Goal: Information Seeking & Learning: Find contact information

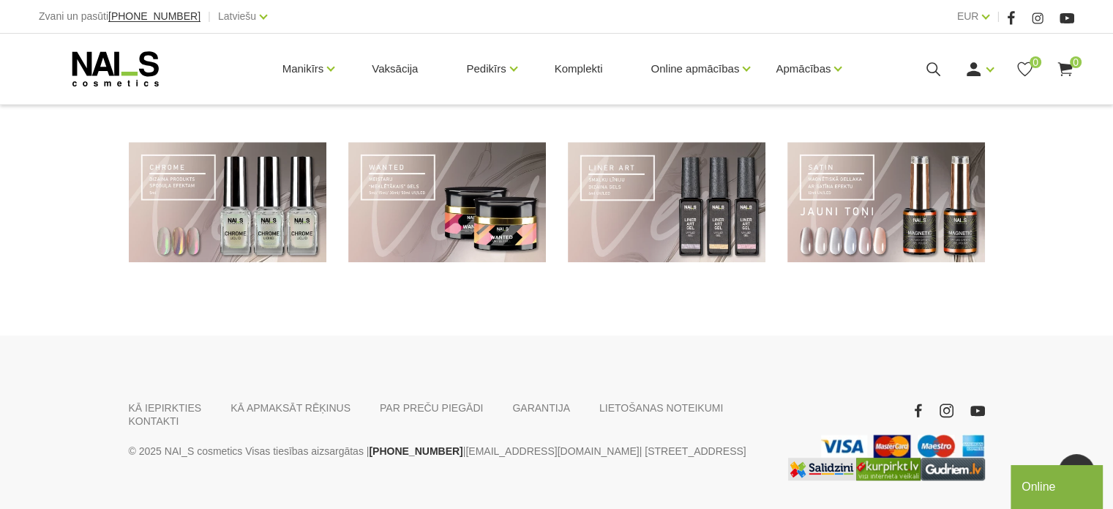
scroll to position [1168, 0]
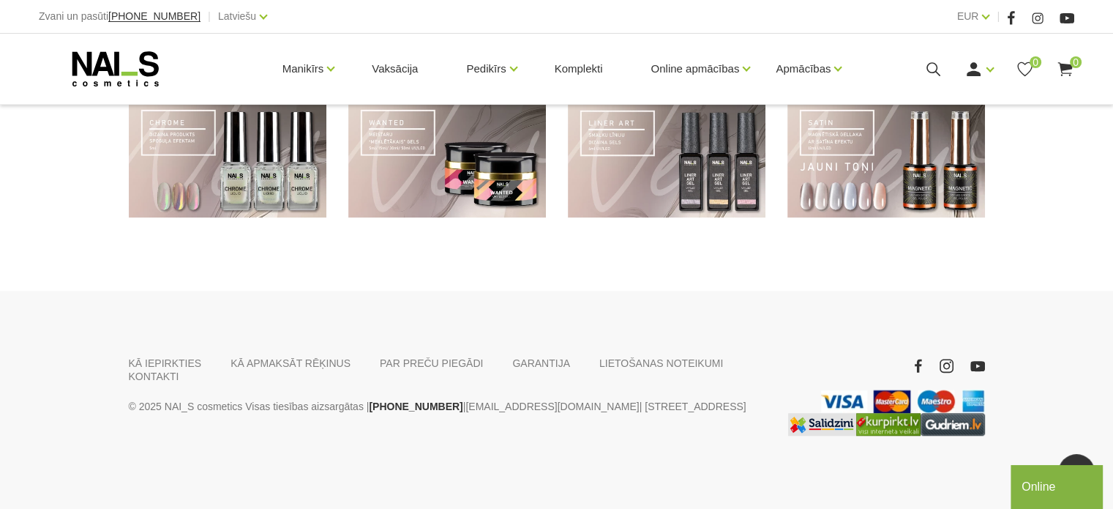
drag, startPoint x: 1121, startPoint y: 29, endPoint x: 81, endPoint y: 42, distance: 1040.9
click at [179, 370] on link "KONTAKTI" at bounding box center [154, 376] width 51 height 13
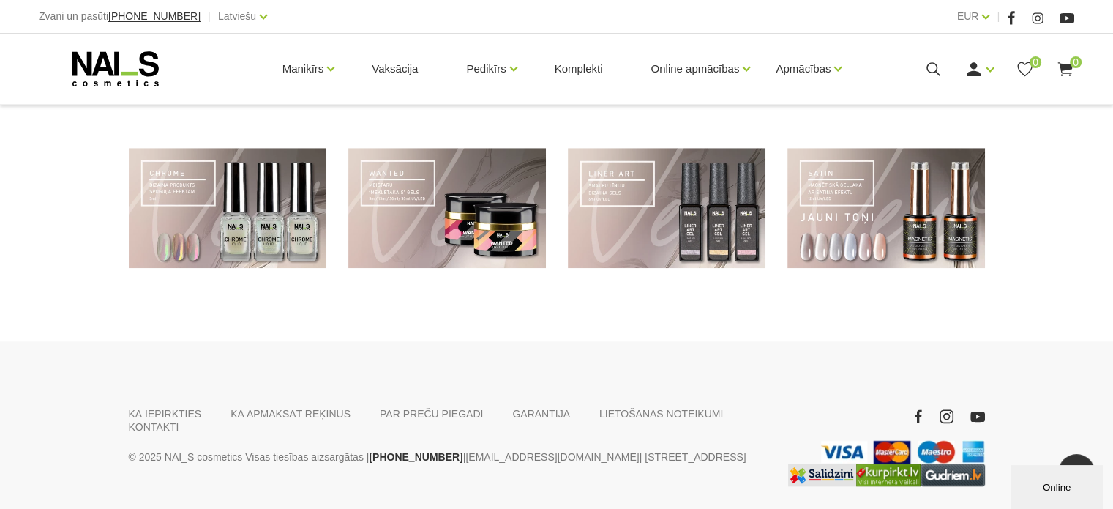
scroll to position [1168, 0]
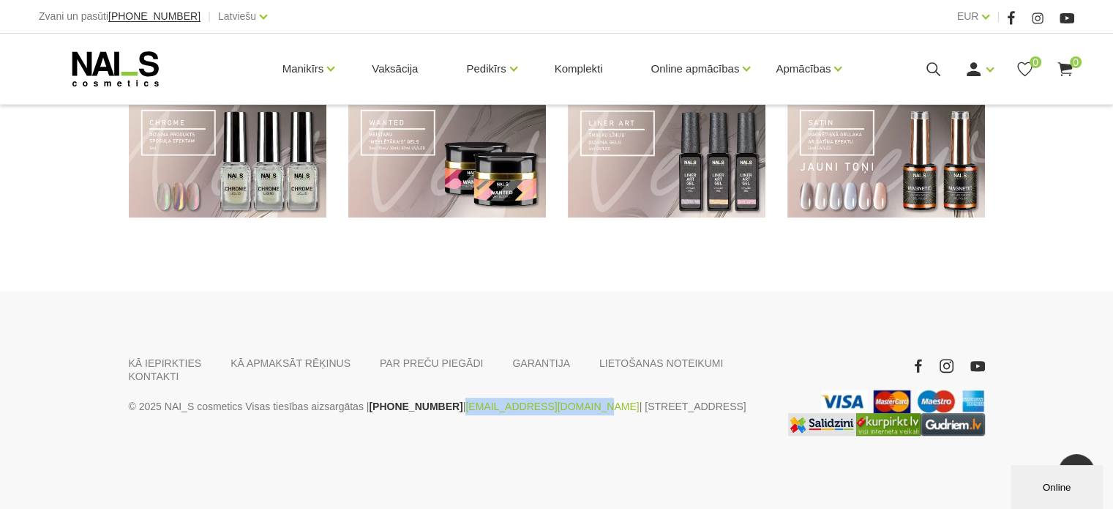
drag, startPoint x: 554, startPoint y: 394, endPoint x: 443, endPoint y: 389, distance: 111.4
click at [443, 397] on p "© 2025 NAI_S cosmetics Visas tiesības aizsargātas | [PHONE_NUMBER] | [EMAIL_ADD…" at bounding box center [447, 406] width 637 height 18
click at [1034, 490] on div "Online" at bounding box center [1057, 487] width 70 height 11
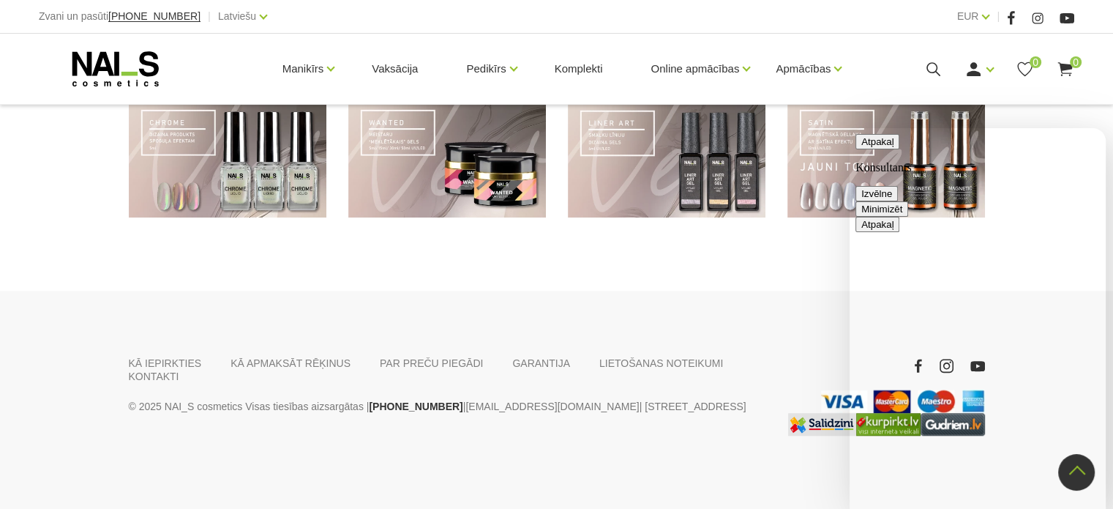
click at [756, 306] on div "KĀ IEPIRKTIES KĀ APMAKSĀT RĒĶINUS PAR PREČU PIEGĀDI [GEOGRAPHIC_DATA] LIETOŠANA…" at bounding box center [556, 400] width 1113 height 218
click at [689, 294] on div "KĀ IEPIRKTIES KĀ APMAKSĀT RĒĶINUS PAR PREČU PIEGĀDI [GEOGRAPHIC_DATA] LIETOŠANA…" at bounding box center [556, 400] width 1113 height 218
click at [724, 373] on div "KĀ IEPIRKTIES KĀ APMAKSĀT RĒĶINUS PAR PREČU PIEGĀDI [GEOGRAPHIC_DATA] LIETOŠANA…" at bounding box center [447, 395] width 659 height 79
click at [179, 370] on link "KONTAKTI" at bounding box center [154, 376] width 51 height 13
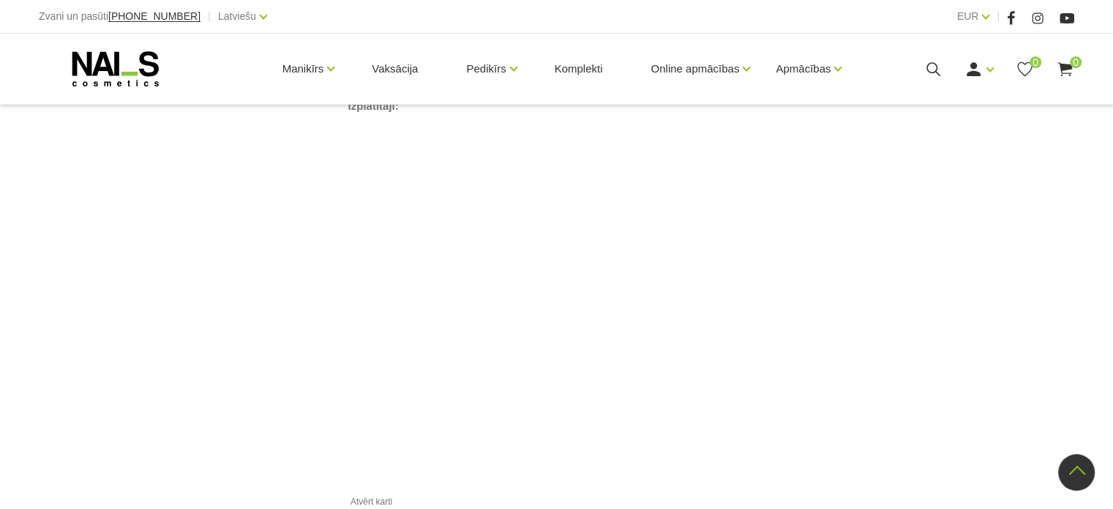
scroll to position [1731, 0]
